Goal: Task Accomplishment & Management: Manage account settings

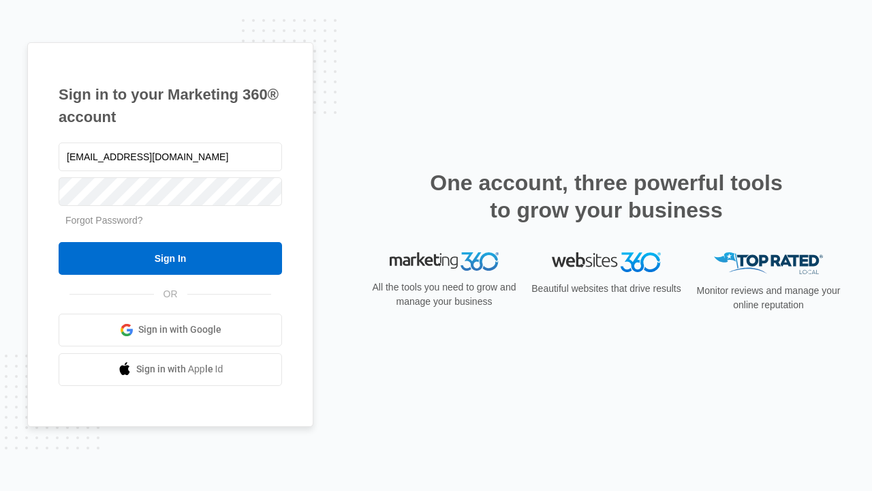
type input "[EMAIL_ADDRESS][DOMAIN_NAME]"
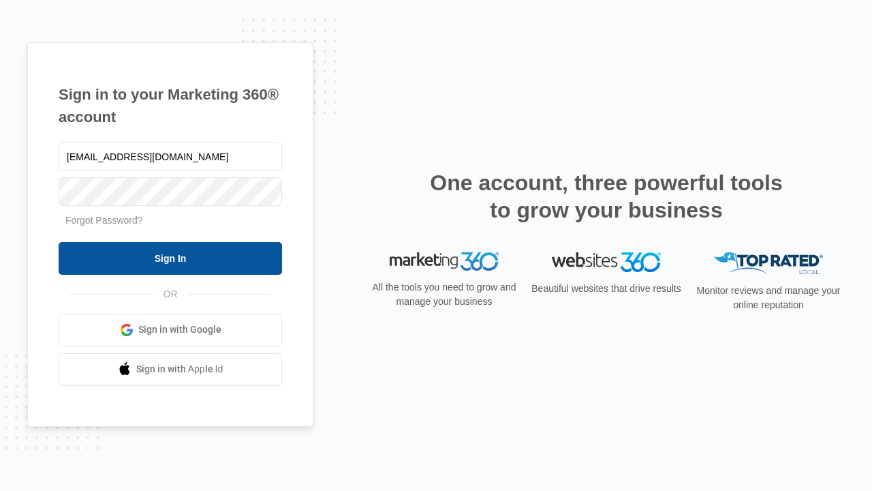
click at [170, 258] on input "Sign In" at bounding box center [171, 258] width 224 height 33
